Goal: Task Accomplishment & Management: Use online tool/utility

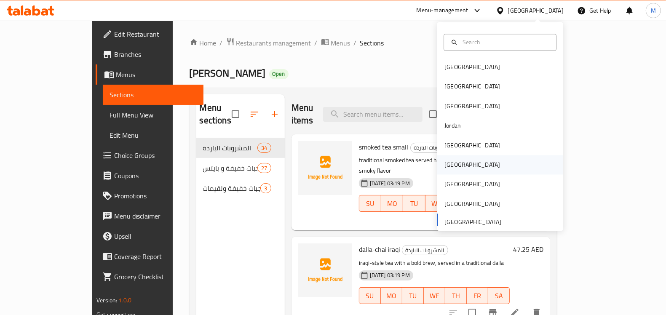
click at [456, 166] on div "Oman" at bounding box center [472, 165] width 69 height 19
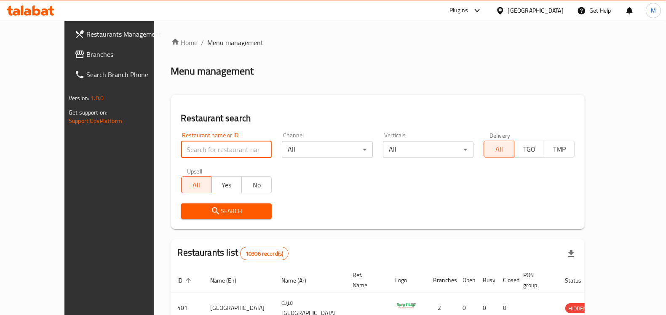
click at [181, 155] on input "search" at bounding box center [226, 149] width 91 height 17
paste input "Shawarma Al Sham"
type input "Shawarma Al Sham"
click button "Search" at bounding box center [226, 212] width 91 height 16
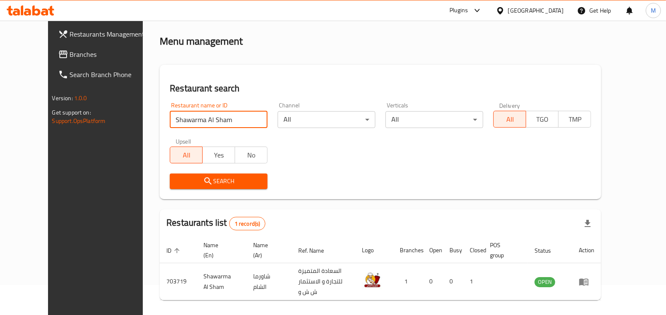
scroll to position [54, 0]
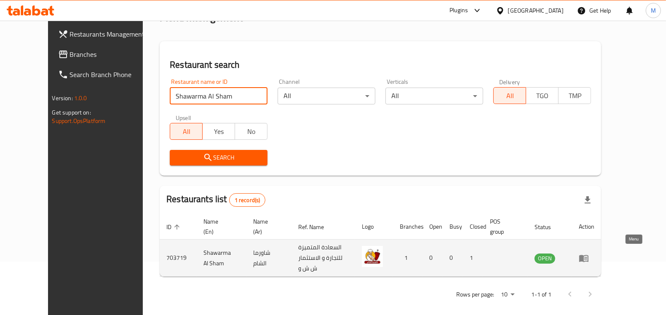
click at [589, 253] on icon "enhanced table" at bounding box center [584, 258] width 10 height 10
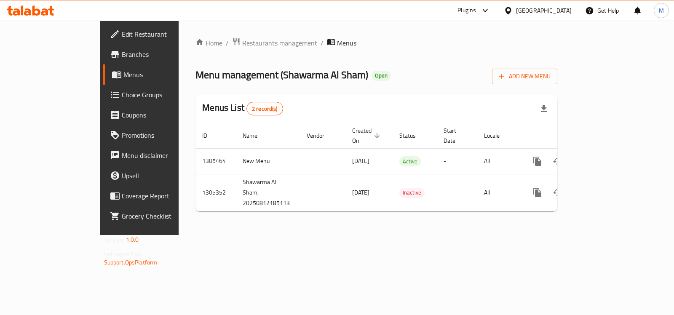
click at [245, 75] on span "Menu management ( Shawarma Al Sham )" at bounding box center [282, 74] width 173 height 19
drag, startPoint x: 245, startPoint y: 75, endPoint x: 280, endPoint y: 74, distance: 35.4
click at [280, 74] on span "Menu management ( Shawarma Al Sham )" at bounding box center [282, 74] width 173 height 19
copy span "Shawarma Al Sham"
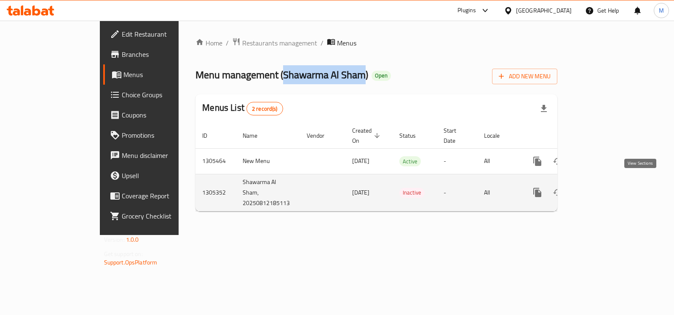
click at [604, 188] on icon "enhanced table" at bounding box center [598, 193] width 10 height 10
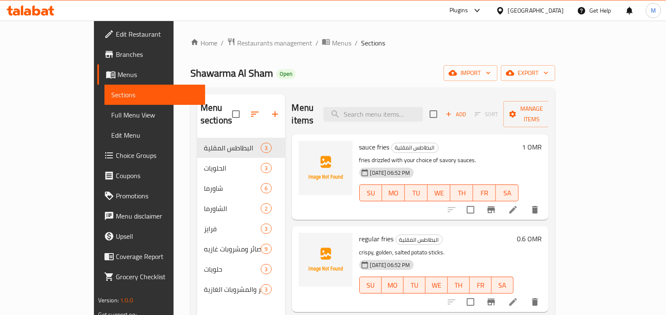
click at [437, 89] on div "Menu sections البطاطس المقلية 3 الحلويات 3 شاورما 6 الشاورما 2 فرايز 3 عصائر وم…" at bounding box center [372, 252] width 365 height 329
click at [549, 68] on span "export" at bounding box center [528, 73] width 41 height 11
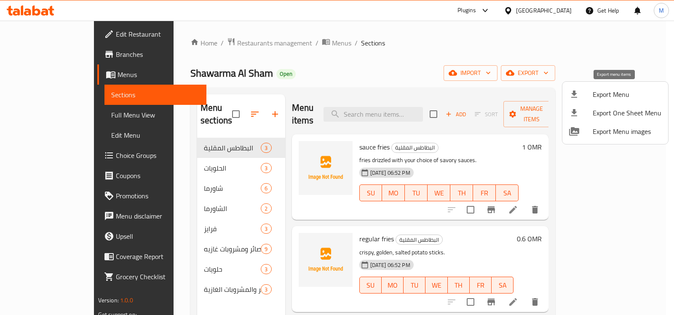
click at [617, 92] on span "Export Menu" at bounding box center [627, 94] width 69 height 10
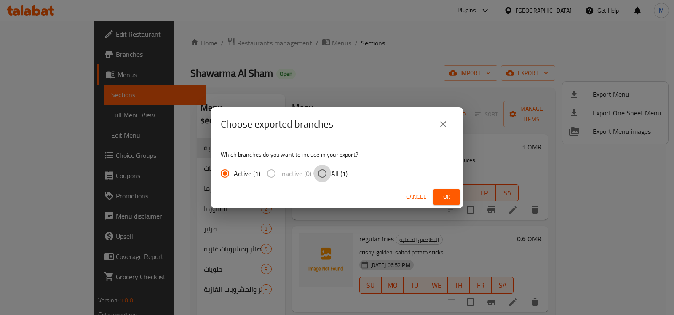
click at [318, 169] on input "All (1)" at bounding box center [323, 174] width 18 height 18
radio input "true"
click at [443, 196] on span "Ok" at bounding box center [446, 197] width 13 height 11
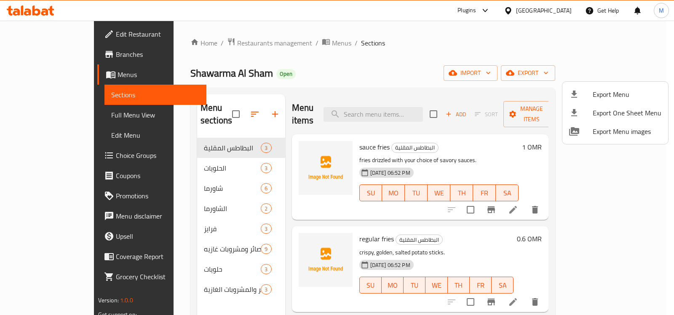
click at [41, 118] on div at bounding box center [337, 157] width 674 height 315
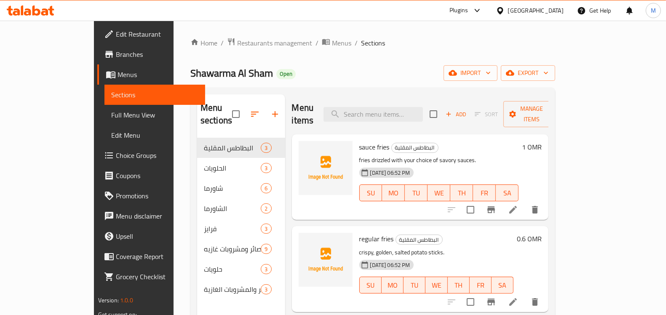
click at [111, 114] on span "Full Menu View" at bounding box center [154, 115] width 87 height 10
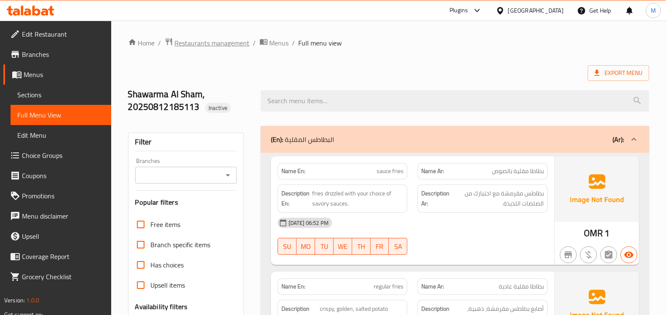
click at [226, 46] on span "Restaurants management" at bounding box center [212, 43] width 75 height 10
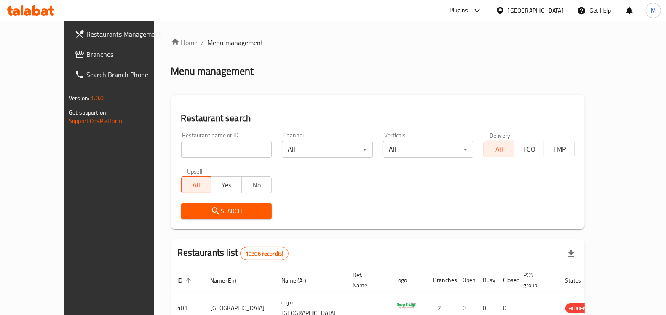
click at [536, 2] on div "Oman" at bounding box center [529, 10] width 81 height 20
click at [508, 15] on div at bounding box center [502, 10] width 12 height 9
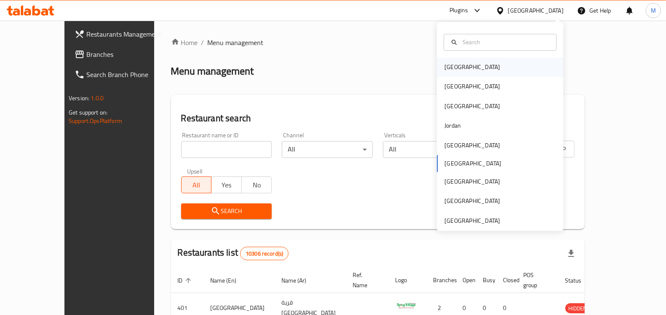
click at [472, 64] on div "Bahrain" at bounding box center [500, 67] width 126 height 19
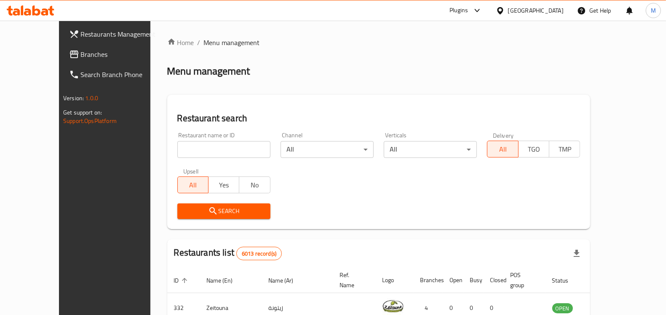
click at [188, 163] on div "Upsell All Yes No" at bounding box center [223, 180] width 103 height 35
click at [189, 146] on input "search" at bounding box center [223, 149] width 93 height 17
paste input "Rashfat Shay"
type input "Rashfat Shay"
click button "Search" at bounding box center [223, 212] width 93 height 16
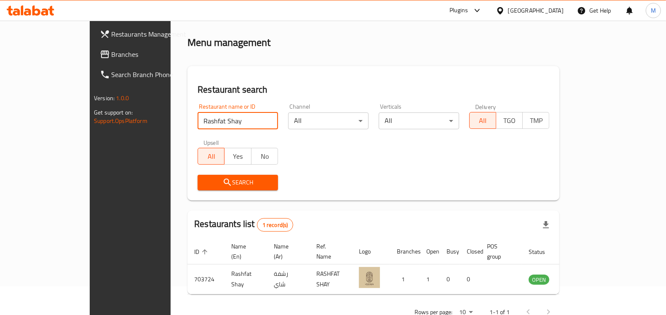
scroll to position [44, 0]
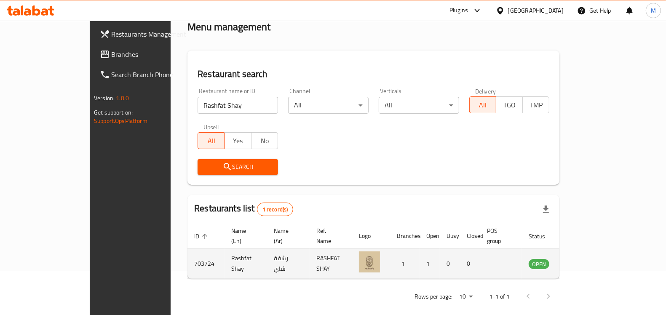
click at [596, 260] on td "enhanced table" at bounding box center [580, 264] width 29 height 30
click at [582, 263] on icon "enhanced table" at bounding box center [580, 264] width 3 height 3
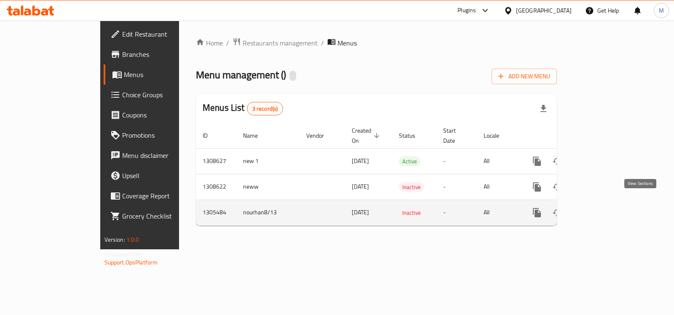
click at [603, 208] on icon "enhanced table" at bounding box center [598, 213] width 10 height 10
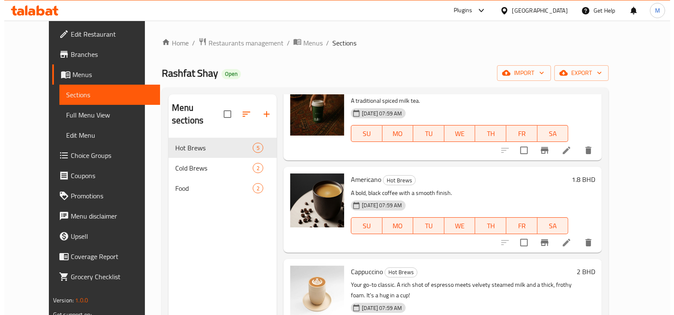
scroll to position [158, 0]
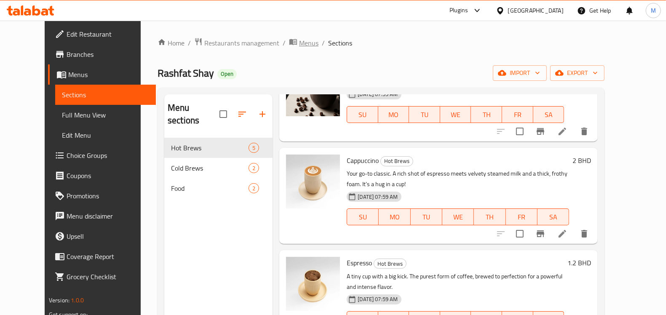
click at [299, 41] on span "Menus" at bounding box center [308, 43] width 19 height 10
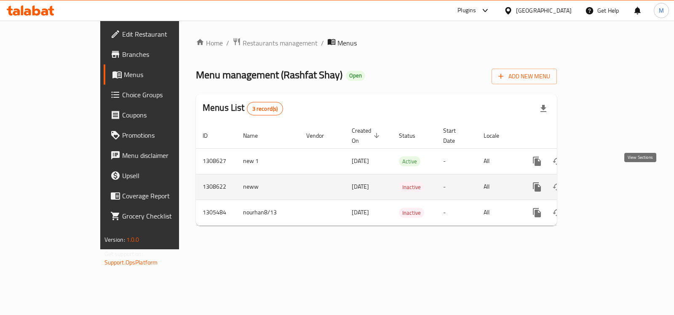
click at [603, 182] on icon "enhanced table" at bounding box center [598, 187] width 10 height 10
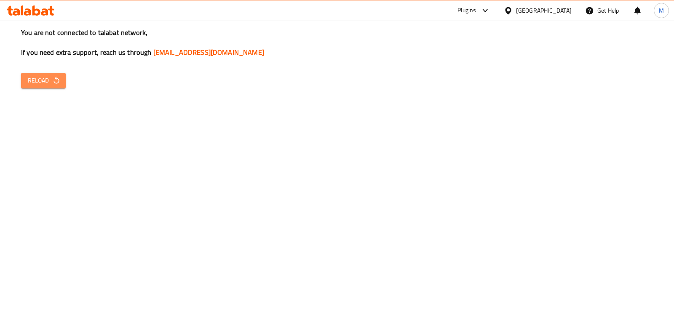
click at [57, 85] on span "Reload" at bounding box center [43, 80] width 31 height 11
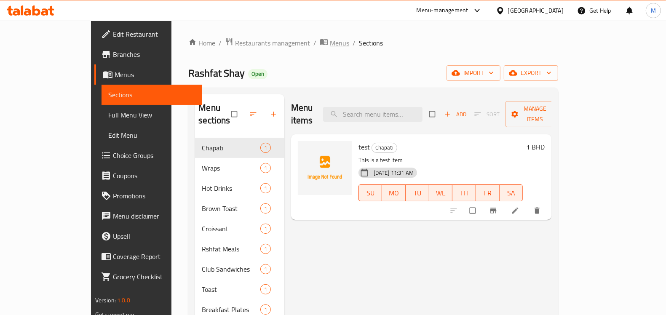
click at [330, 45] on span "Menus" at bounding box center [339, 43] width 19 height 10
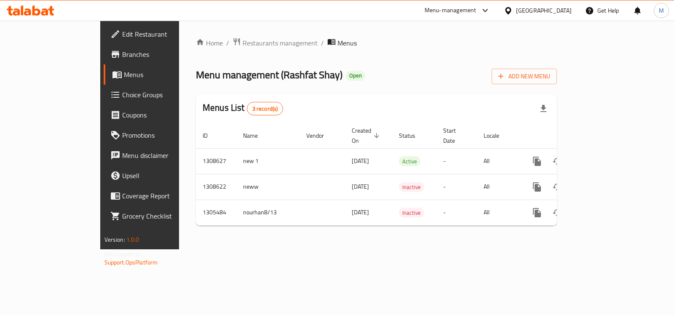
click at [540, 5] on div "[GEOGRAPHIC_DATA]" at bounding box center [537, 10] width 81 height 20
click at [513, 13] on icon at bounding box center [508, 10] width 9 height 9
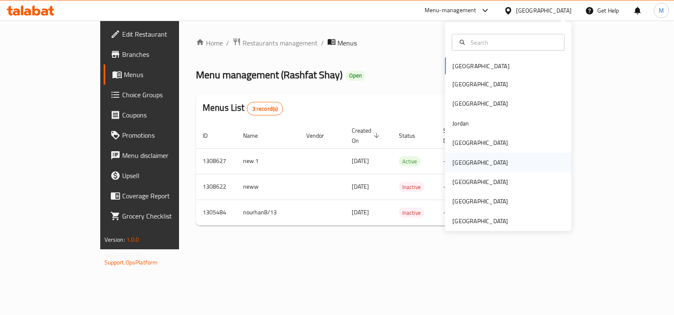
click at [454, 158] on div "[GEOGRAPHIC_DATA]" at bounding box center [481, 162] width 56 height 9
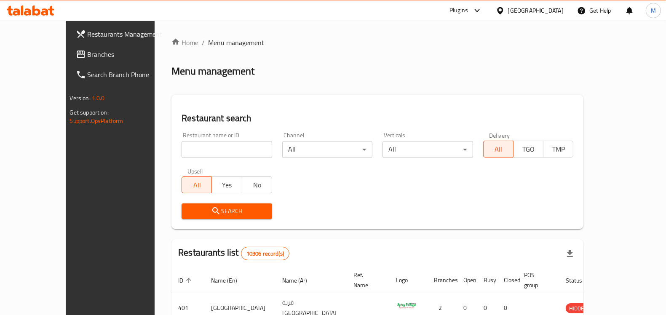
click at [223, 144] on input "search" at bounding box center [227, 149] width 91 height 17
paste input "Oma's Juice Center"
type input "Oma's Juice Center"
click button "Search" at bounding box center [227, 212] width 91 height 16
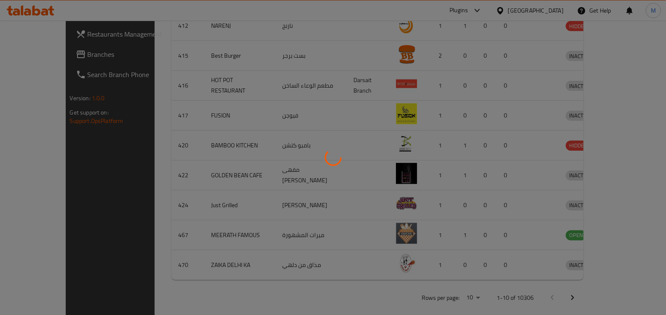
scroll to position [29, 0]
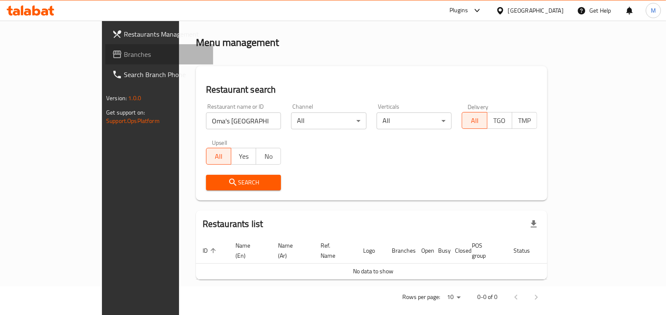
click at [124, 56] on span "Branches" at bounding box center [165, 54] width 83 height 10
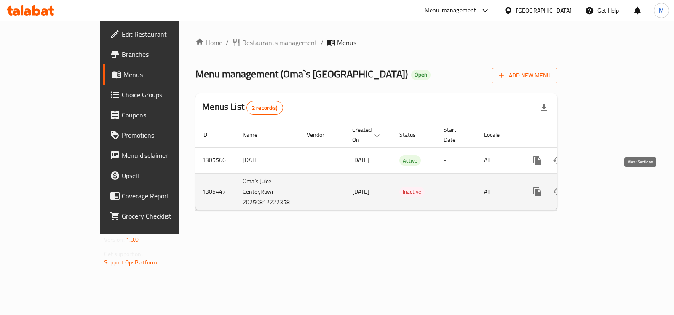
click at [609, 182] on link "enhanced table" at bounding box center [598, 192] width 20 height 20
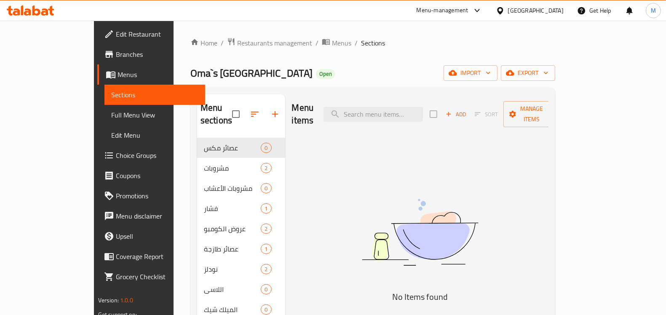
click at [190, 70] on span "Oma`s Juice Center" at bounding box center [251, 73] width 122 height 19
drag, startPoint x: 139, startPoint y: 70, endPoint x: 180, endPoint y: 74, distance: 41.0
click at [190, 74] on span "Oma`s Juice Center" at bounding box center [251, 73] width 122 height 19
copy span "Oma`s Juice Center"
click at [549, 72] on span "export" at bounding box center [528, 73] width 41 height 11
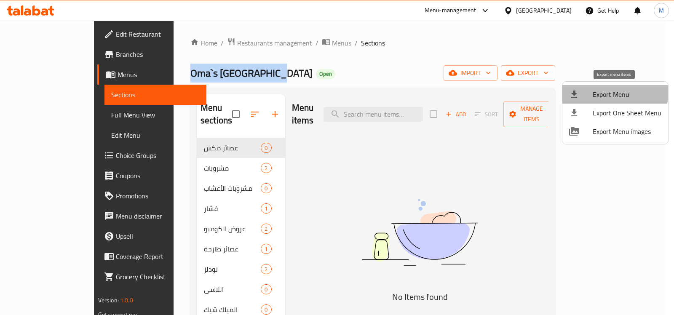
click at [609, 87] on li "Export Menu" at bounding box center [616, 94] width 106 height 19
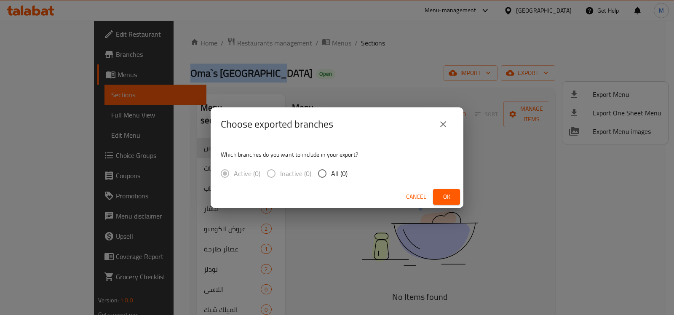
click at [415, 196] on span "Cancel" at bounding box center [416, 197] width 20 height 11
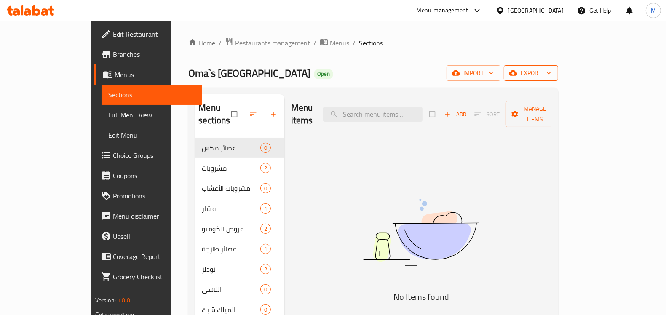
click at [552, 76] on span "export" at bounding box center [531, 73] width 41 height 11
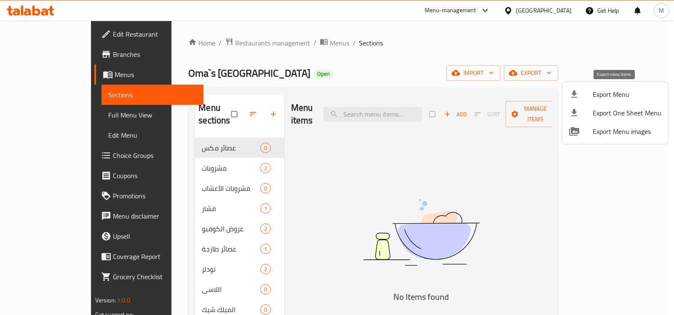
click at [618, 96] on span "Export Menu" at bounding box center [627, 94] width 69 height 10
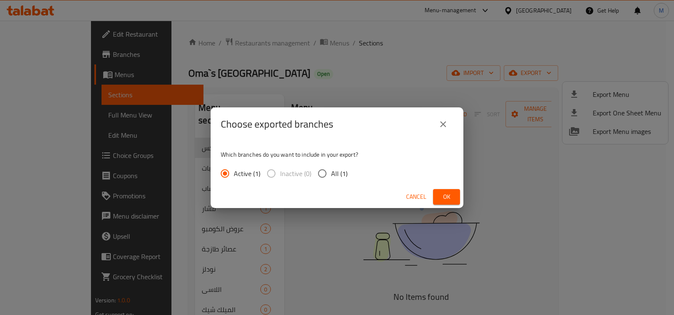
click at [333, 175] on span "All (1)" at bounding box center [339, 174] width 16 height 10
click at [331, 175] on input "All (1)" at bounding box center [323, 174] width 18 height 18
radio input "true"
click at [449, 193] on span "Ok" at bounding box center [446, 197] width 13 height 11
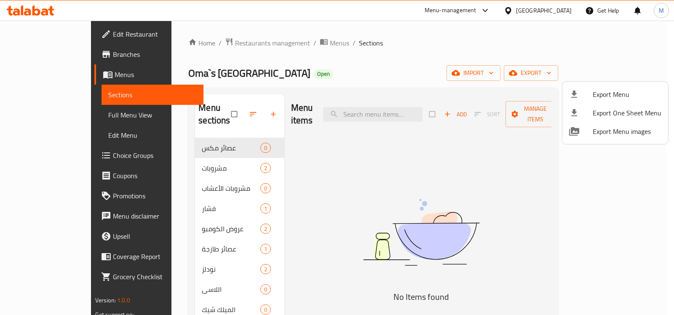
click at [43, 116] on div at bounding box center [337, 157] width 674 height 315
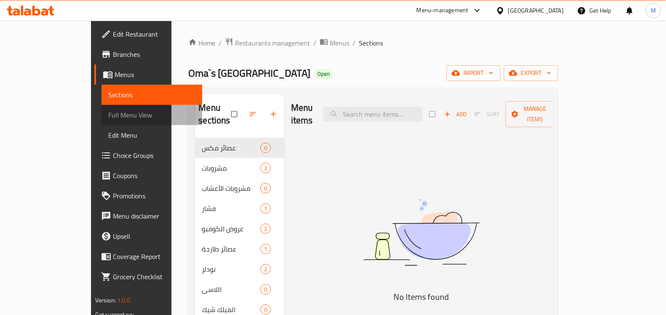
click at [108, 116] on span "Full Menu View" at bounding box center [151, 115] width 87 height 10
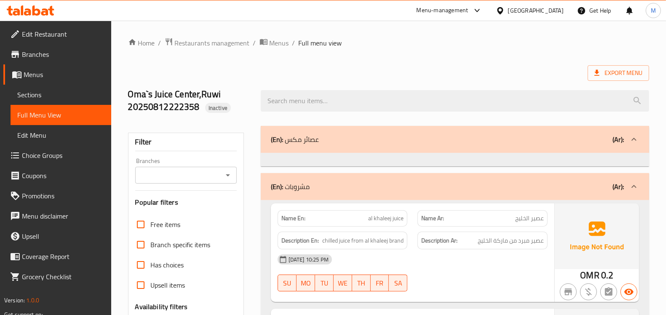
click at [505, 11] on icon at bounding box center [500, 10] width 9 height 9
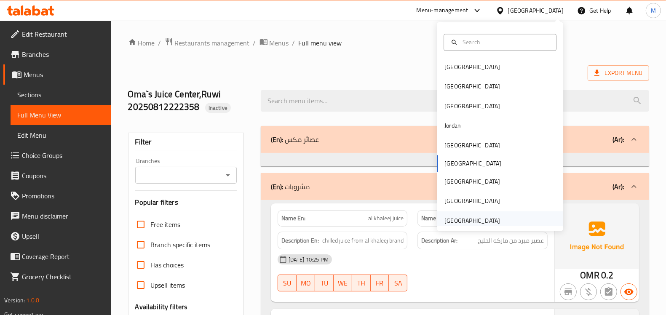
click at [450, 221] on div "[GEOGRAPHIC_DATA]" at bounding box center [473, 220] width 56 height 9
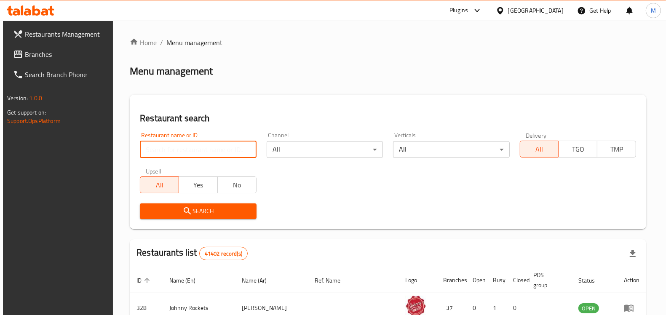
paste input "Coma"
type input "Coma"
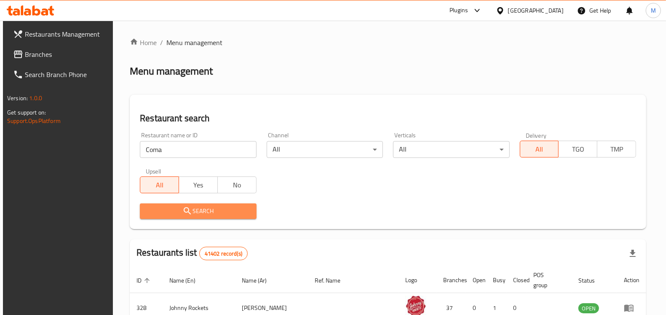
click at [188, 209] on icon "submit" at bounding box center [187, 210] width 7 height 7
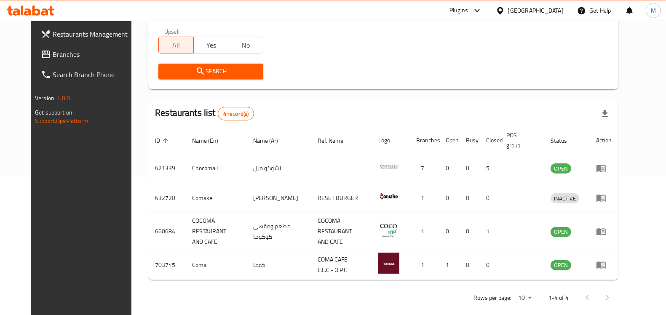
scroll to position [142, 0]
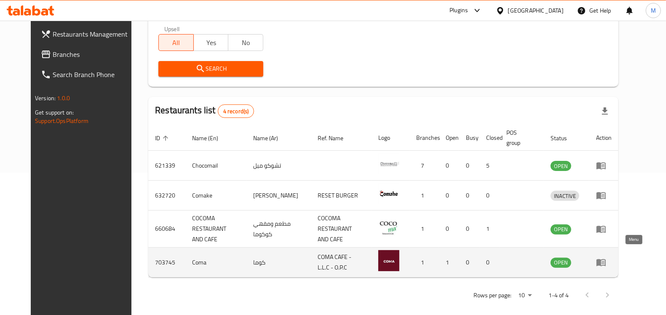
click at [606, 260] on icon "enhanced table" at bounding box center [601, 263] width 9 height 7
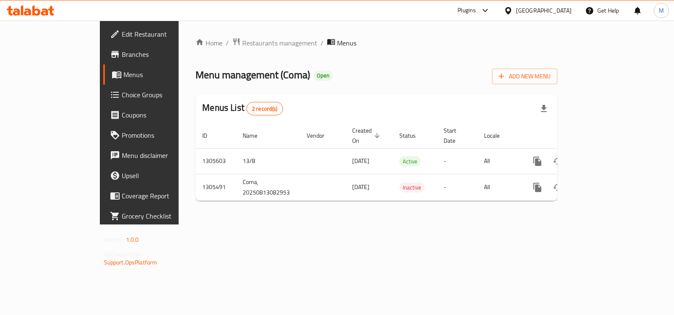
click at [413, 225] on div "Home / Restaurants management / Menus Menu management ( Coma ) Open Add New Men…" at bounding box center [377, 123] width 396 height 204
click at [228, 71] on span "Menu management ( Coma )" at bounding box center [253, 74] width 115 height 19
copy span "Coma"
click at [348, 73] on div "Menu management ( Coma ) Open Add New Menu" at bounding box center [377, 74] width 362 height 19
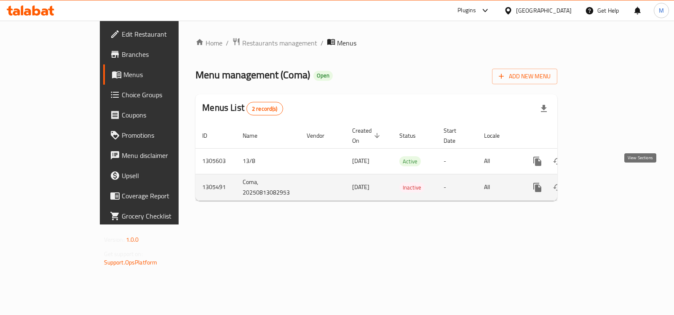
click at [604, 182] on icon "enhanced table" at bounding box center [598, 187] width 10 height 10
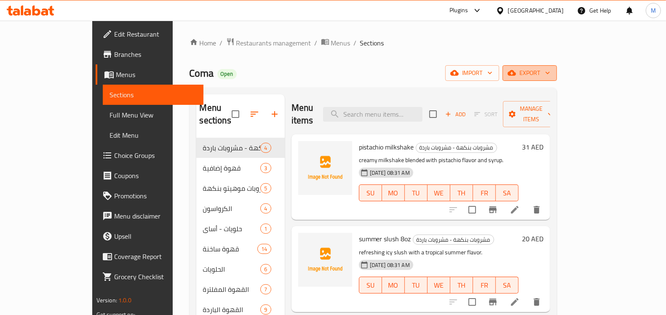
click at [552, 77] on icon "button" at bounding box center [548, 73] width 8 height 8
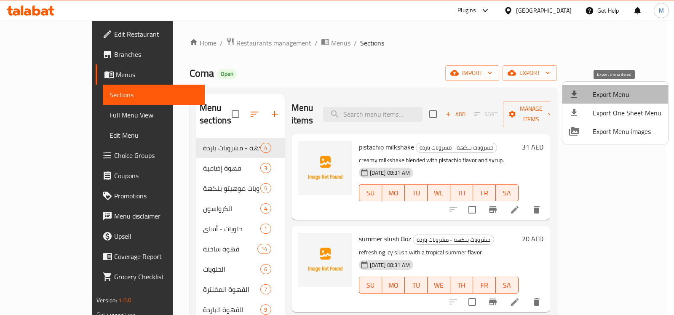
click at [615, 98] on span "Export Menu" at bounding box center [627, 94] width 69 height 10
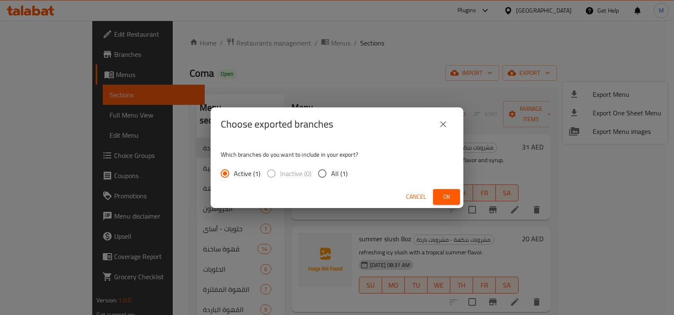
click at [335, 171] on span "All (1)" at bounding box center [339, 174] width 16 height 10
click at [331, 171] on input "All (1)" at bounding box center [323, 174] width 18 height 18
radio input "true"
click at [451, 196] on span "Ok" at bounding box center [446, 197] width 13 height 11
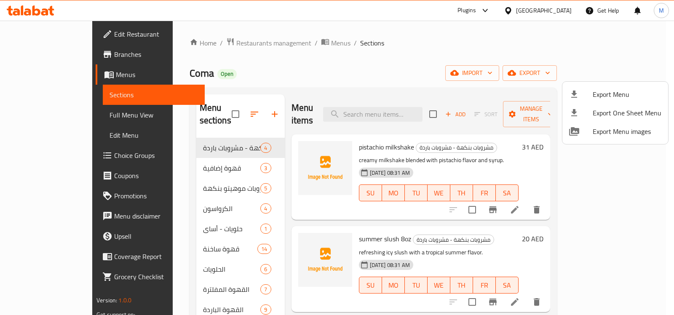
click at [379, 62] on div at bounding box center [337, 157] width 674 height 315
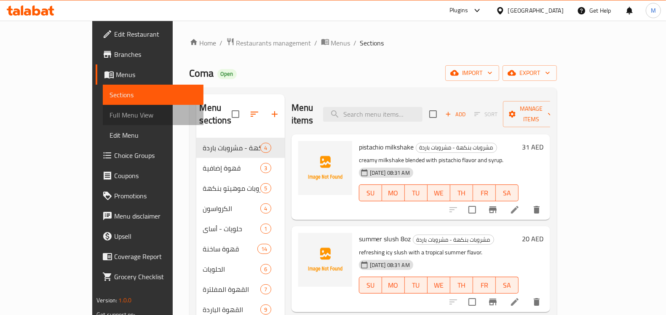
drag, startPoint x: 60, startPoint y: 113, endPoint x: 75, endPoint y: 117, distance: 15.6
click at [110, 113] on span "Full Menu View" at bounding box center [153, 115] width 87 height 10
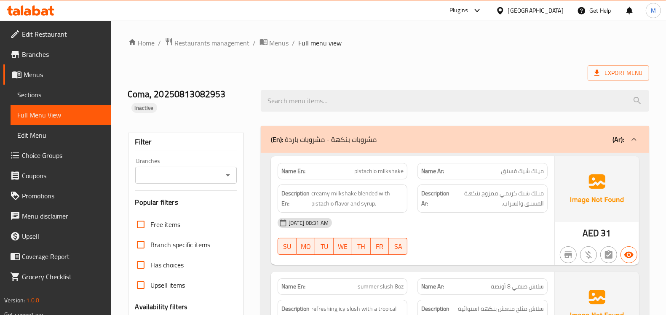
click at [60, 92] on span "Sections" at bounding box center [60, 95] width 87 height 10
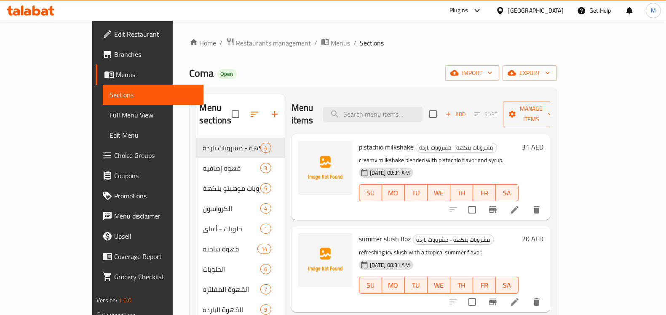
click at [214, 35] on div "Home / Restaurants management / Menus / Sections Coma Open import export Menu s…" at bounding box center [373, 227] width 401 height 413
click at [236, 43] on span "Restaurants management" at bounding box center [273, 43] width 75 height 10
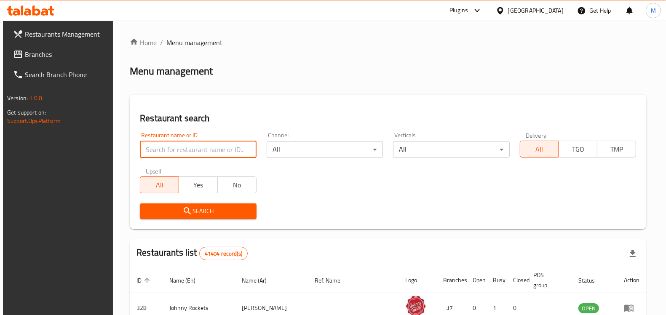
click at [193, 153] on input "search" at bounding box center [198, 149] width 116 height 17
paste input "Popstar"
type input "Popstar"
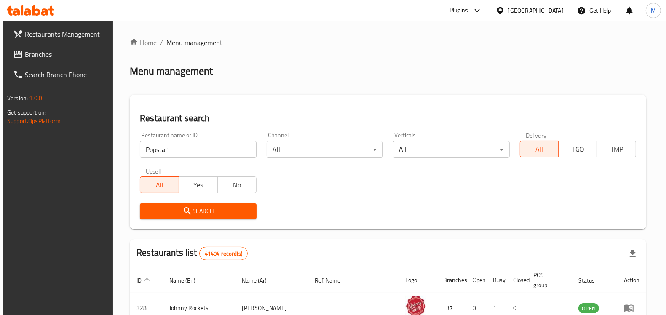
click at [207, 206] on span "Search" at bounding box center [198, 211] width 103 height 11
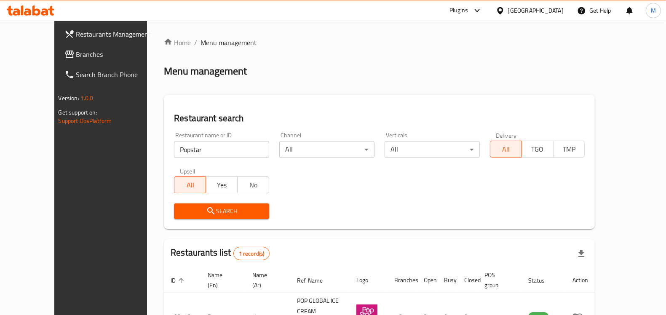
scroll to position [54, 0]
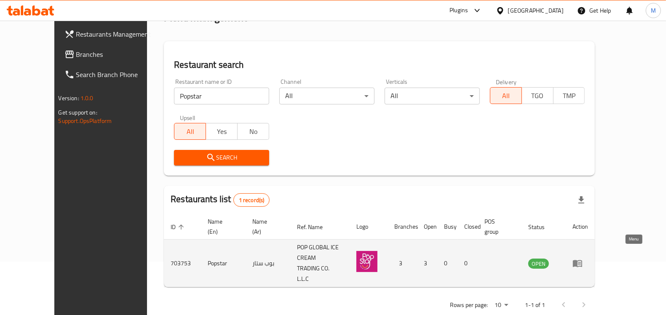
click at [582, 260] on icon "enhanced table" at bounding box center [577, 263] width 9 height 7
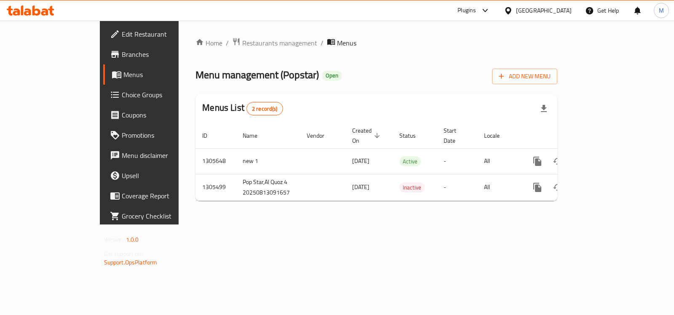
click at [233, 80] on span "Menu management ( Popstar )" at bounding box center [257, 74] width 123 height 19
copy span "Popstar"
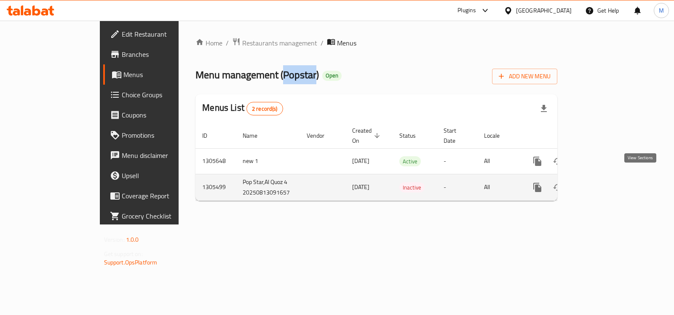
click at [604, 182] on icon "enhanced table" at bounding box center [598, 187] width 10 height 10
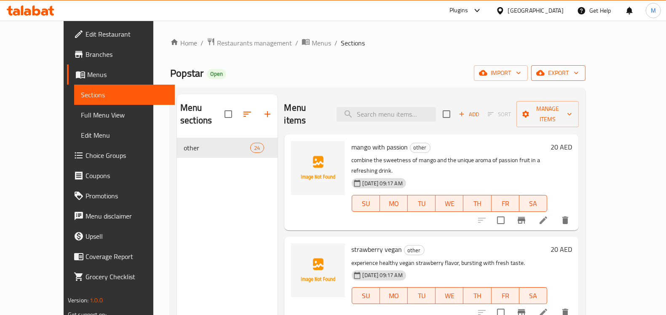
click at [579, 74] on span "export" at bounding box center [558, 73] width 41 height 11
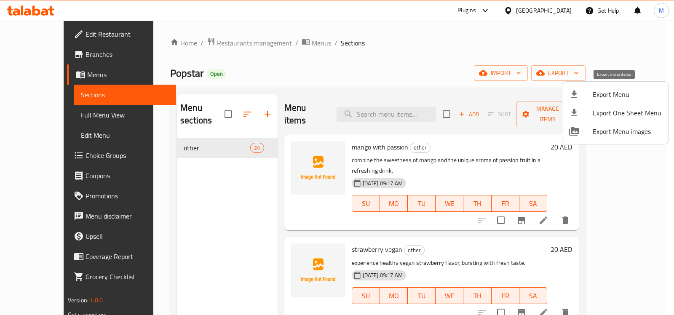
click at [623, 97] on span "Export Menu" at bounding box center [627, 94] width 69 height 10
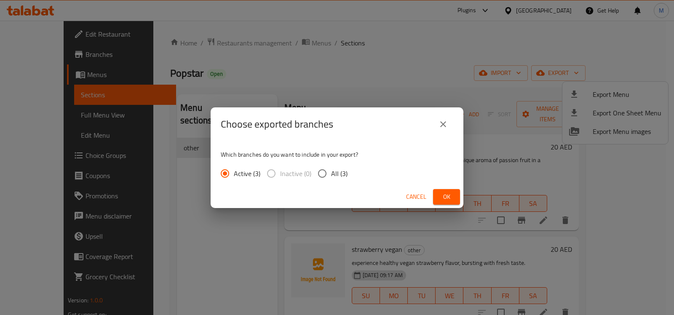
click at [319, 169] on input "All (3)" at bounding box center [323, 174] width 18 height 18
radio input "true"
click at [443, 199] on span "Ok" at bounding box center [446, 197] width 13 height 11
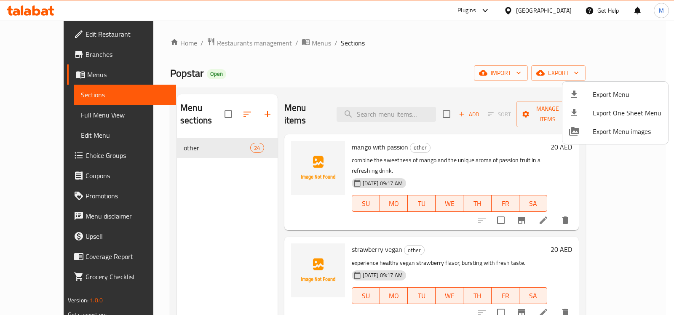
click at [79, 109] on div at bounding box center [337, 157] width 674 height 315
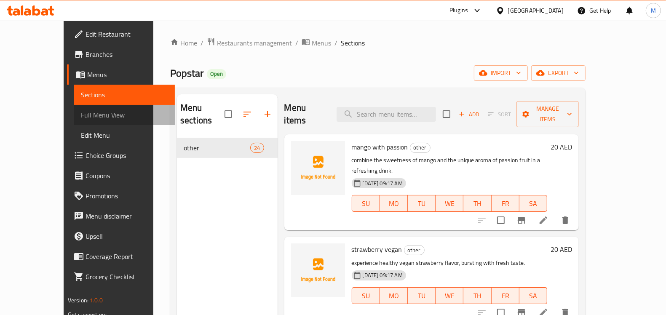
click at [81, 115] on span "Full Menu View" at bounding box center [124, 115] width 87 height 10
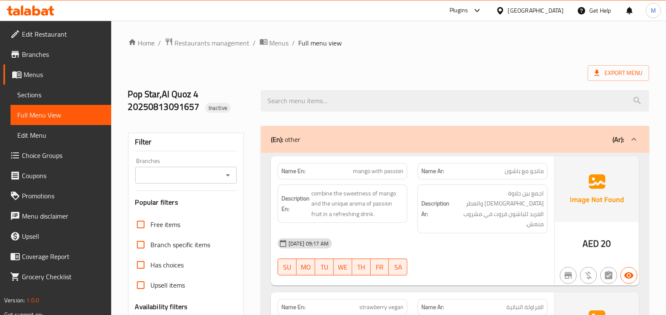
click at [35, 92] on span "Sections" at bounding box center [60, 95] width 87 height 10
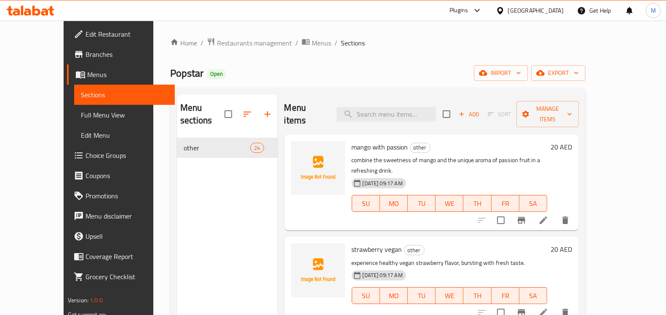
click at [81, 114] on span "Full Menu View" at bounding box center [124, 115] width 87 height 10
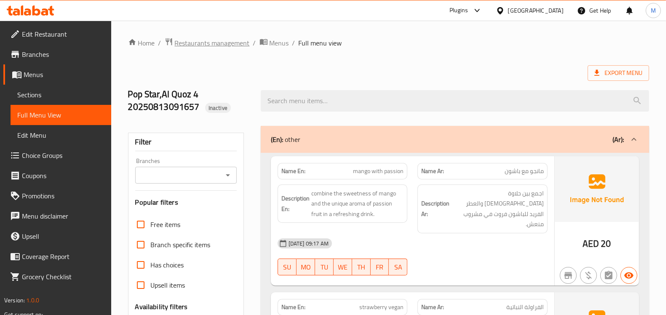
click at [230, 39] on span "Restaurants management" at bounding box center [212, 43] width 75 height 10
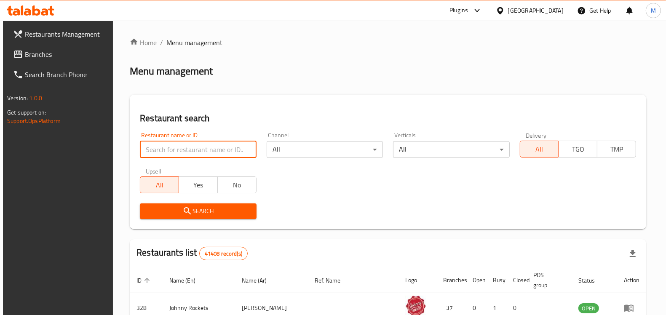
click at [192, 150] on input "search" at bounding box center [198, 149] width 116 height 17
paste input "STOUFF BEIRUT RESTAURANT AND CAFE"
type input "STOUFF BEIRUT RESTAURANT AND CAFE"
click button "Search" at bounding box center [198, 212] width 116 height 16
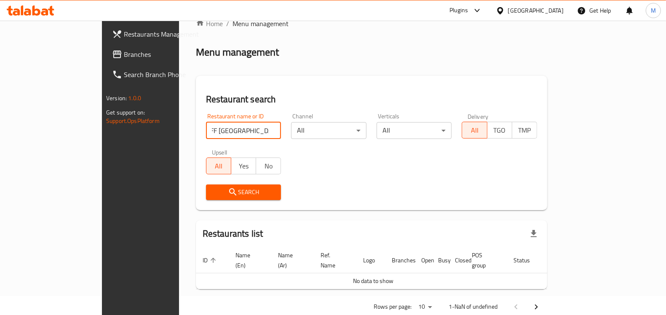
scroll to position [29, 0]
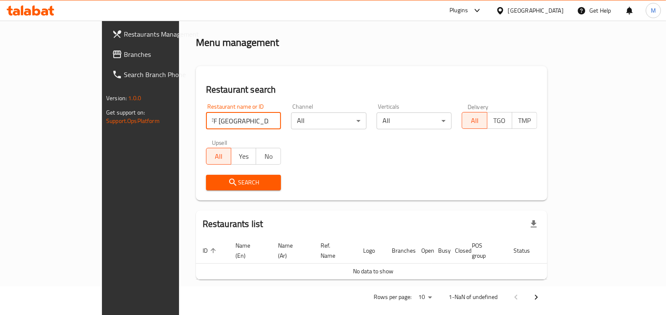
click at [113, 57] on icon at bounding box center [117, 55] width 8 height 8
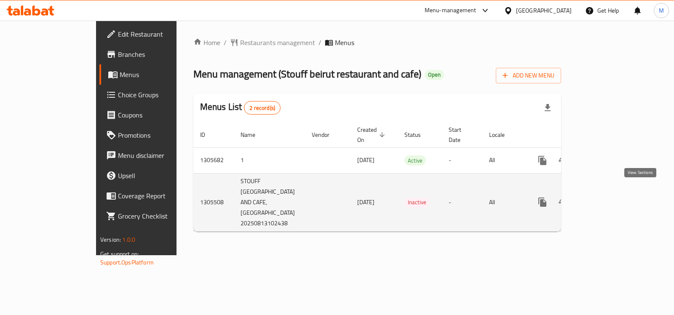
click at [609, 197] on icon "enhanced table" at bounding box center [603, 202] width 10 height 10
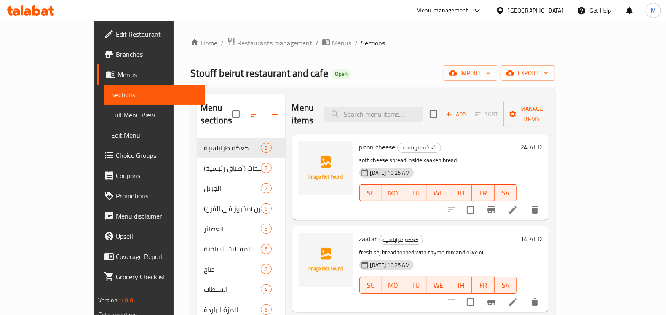
click at [190, 72] on span "Stouff beirut restaurant and cafe" at bounding box center [259, 73] width 138 height 19
drag, startPoint x: 140, startPoint y: 72, endPoint x: 249, endPoint y: 75, distance: 109.6
click at [249, 75] on span "Stouff beirut restaurant and cafe" at bounding box center [259, 73] width 138 height 19
copy span "Stouff beirut restaurant and cafe"
click at [424, 49] on div "Home / Restaurants management / Menus / Sections Stouff beirut restaurant and c…" at bounding box center [372, 227] width 365 height 379
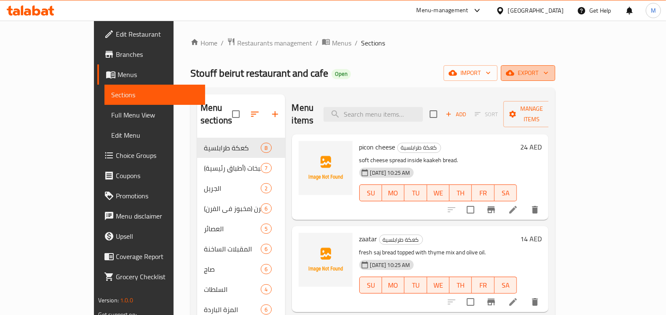
click at [549, 70] on span "export" at bounding box center [528, 73] width 41 height 11
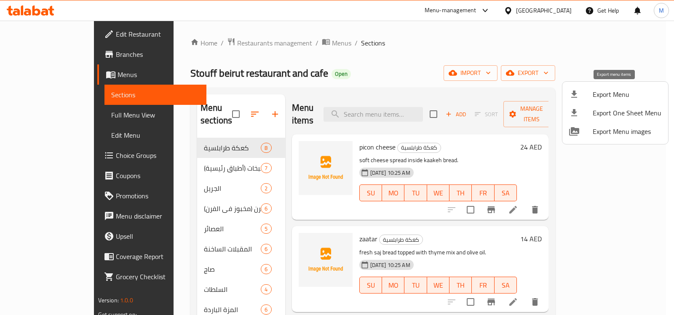
click at [619, 91] on span "Export Menu" at bounding box center [627, 94] width 69 height 10
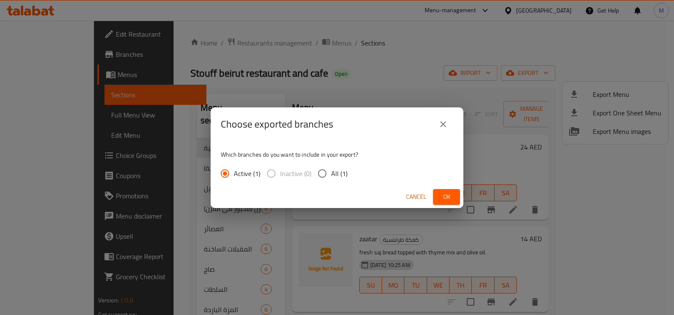
click at [331, 174] on span "All (1)" at bounding box center [339, 174] width 16 height 10
click at [331, 174] on input "All (1)" at bounding box center [323, 174] width 18 height 18
radio input "true"
click at [451, 199] on span "Ok" at bounding box center [446, 197] width 13 height 11
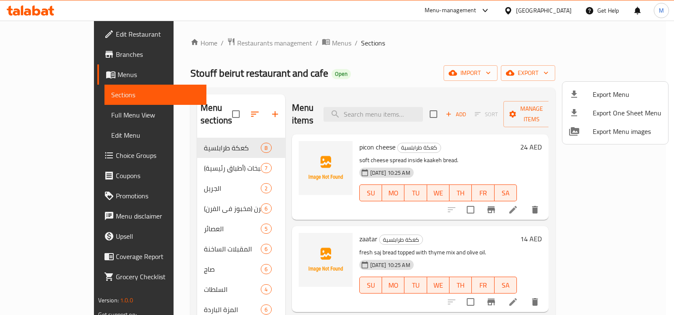
click at [59, 111] on div at bounding box center [337, 157] width 674 height 315
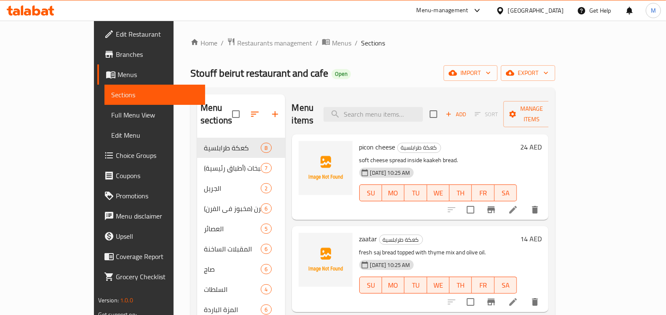
drag, startPoint x: 54, startPoint y: 116, endPoint x: 107, endPoint y: 121, distance: 52.9
click at [111, 116] on span "Full Menu View" at bounding box center [154, 115] width 87 height 10
